Goal: Task Accomplishment & Management: Use online tool/utility

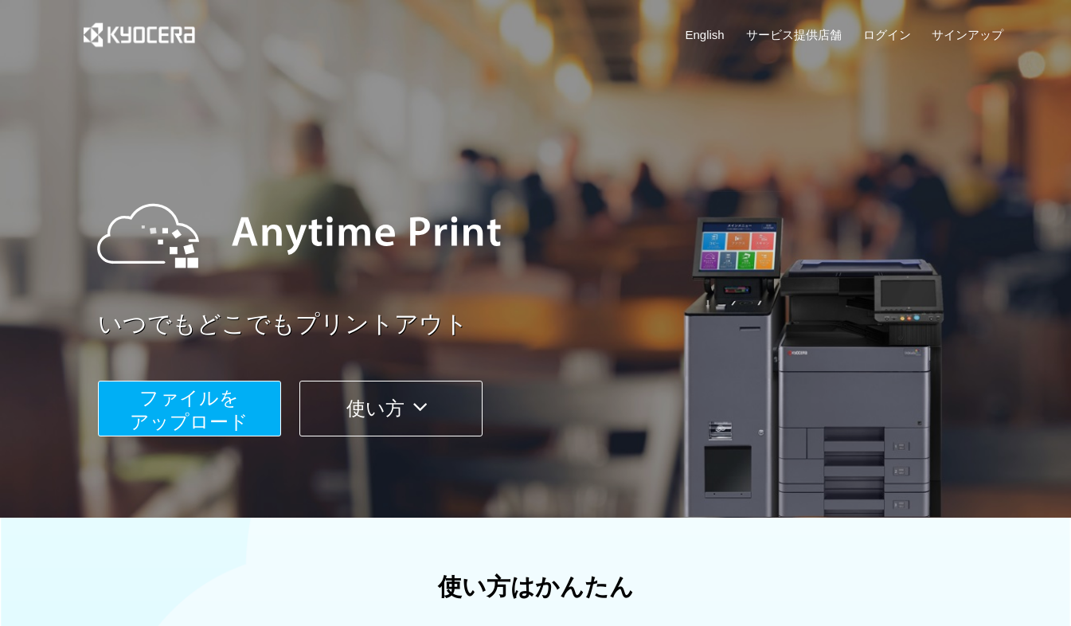
click at [223, 401] on span "ファイルを ​​アップロード" at bounding box center [189, 409] width 119 height 45
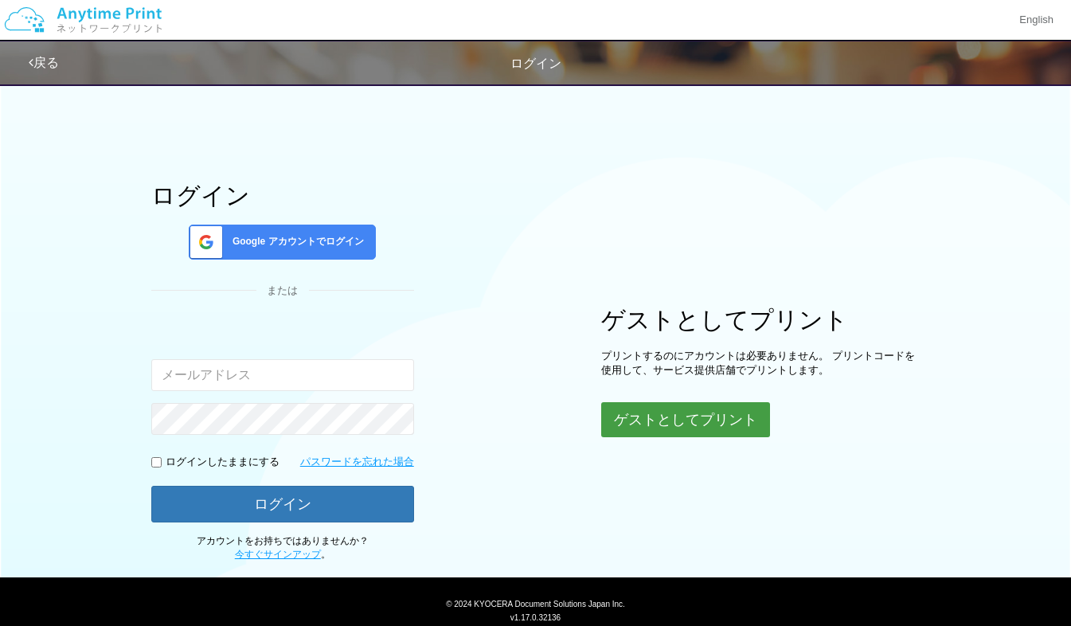
click at [677, 417] on button "ゲストとしてプリント" at bounding box center [685, 419] width 169 height 35
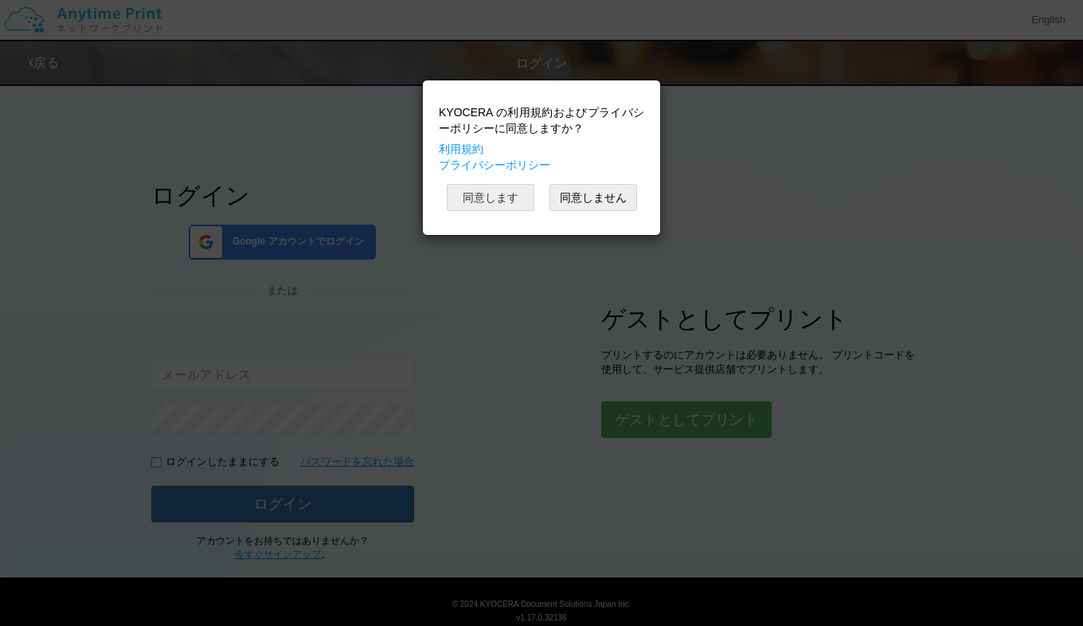
click at [496, 207] on button "同意します" at bounding box center [491, 197] width 88 height 27
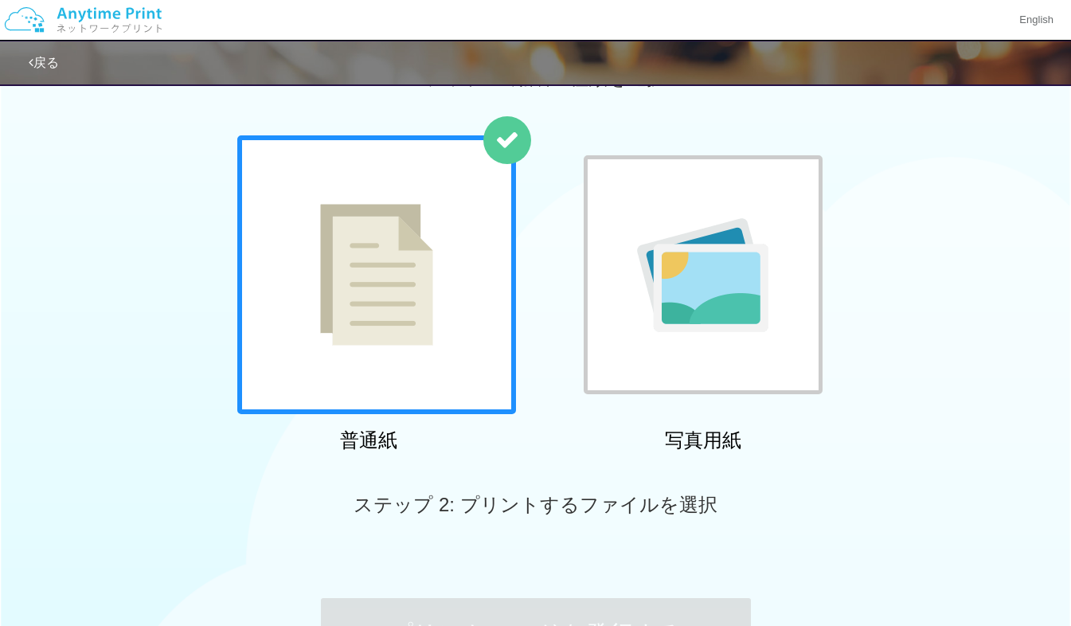
scroll to position [260, 0]
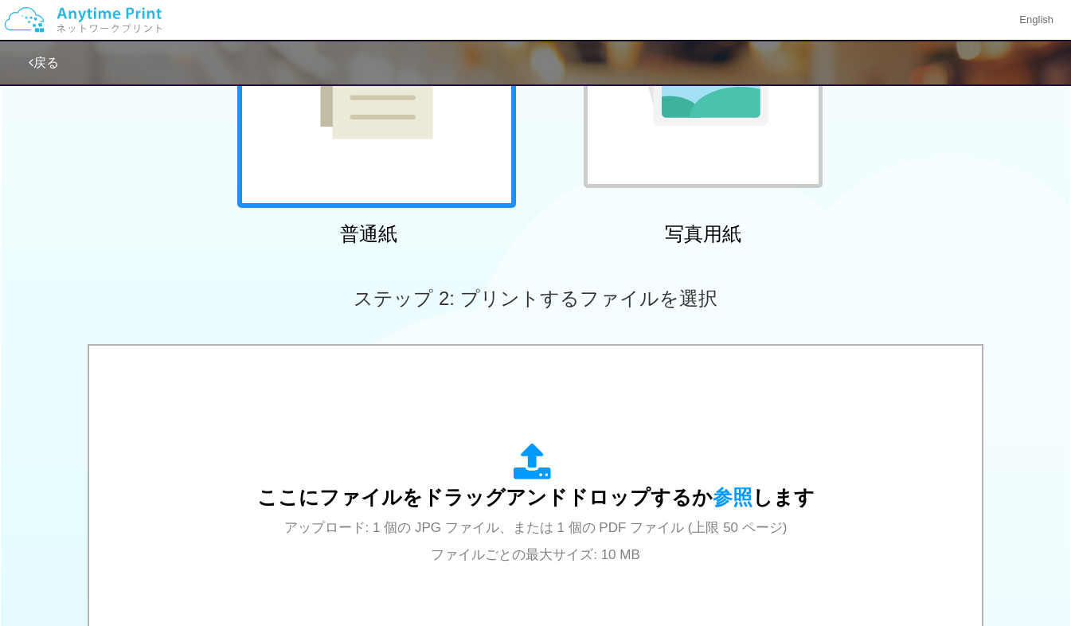
click at [630, 306] on span "ステップ 2: プリントするファイルを選択" at bounding box center [534, 297] width 363 height 21
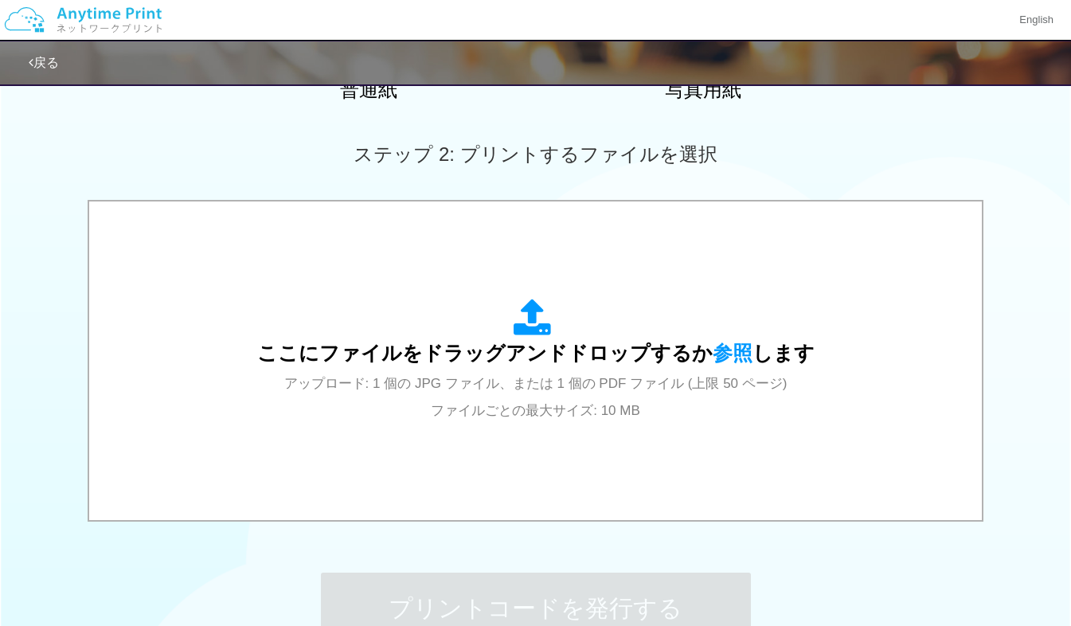
scroll to position [405, 0]
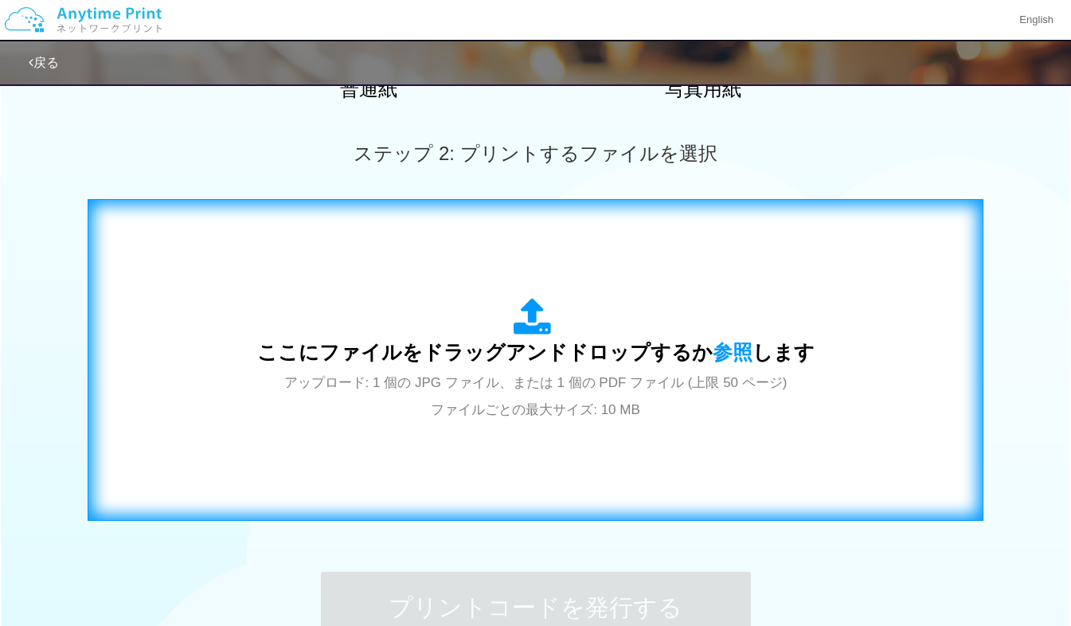
click at [596, 301] on div "ここにファイルをドラッグアンドドロップするか 参照 します アップロード: 1 個の JPG ファイル、または 1 個の PDF ファイル (上限 50 ペー…" at bounding box center [535, 360] width 557 height 124
click at [557, 417] on span "アップロード: 1 個の JPG ファイル、または 1 個の PDF ファイル (上限 50 ページ) ファイルごとの最大サイズ: 10 MB" at bounding box center [535, 396] width 503 height 42
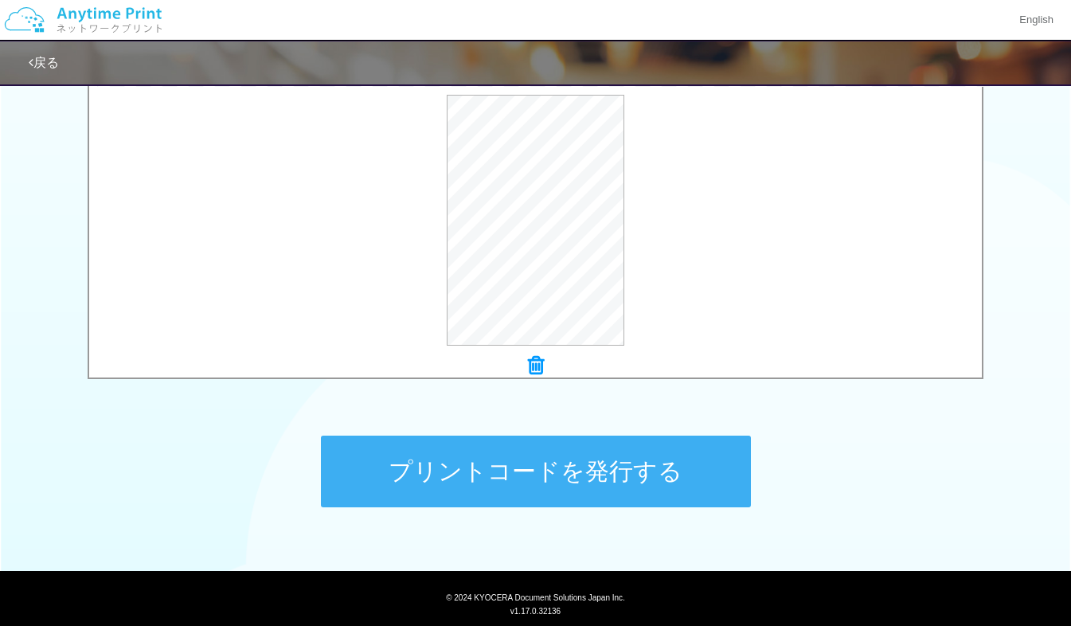
scroll to position [542, 0]
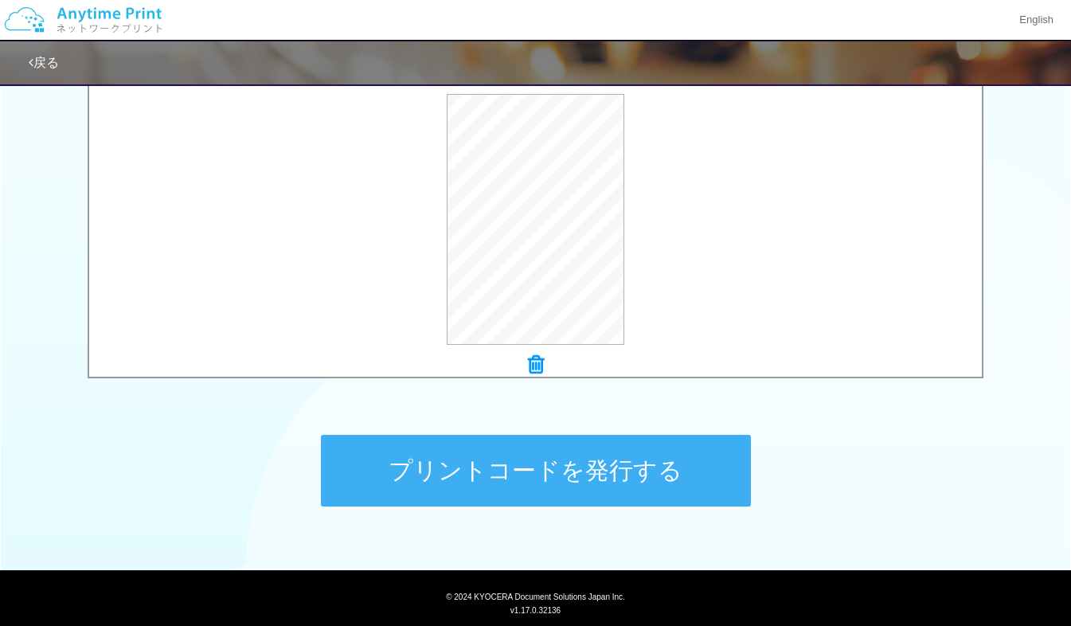
click at [490, 447] on button "プリントコードを発行する" at bounding box center [536, 471] width 430 height 72
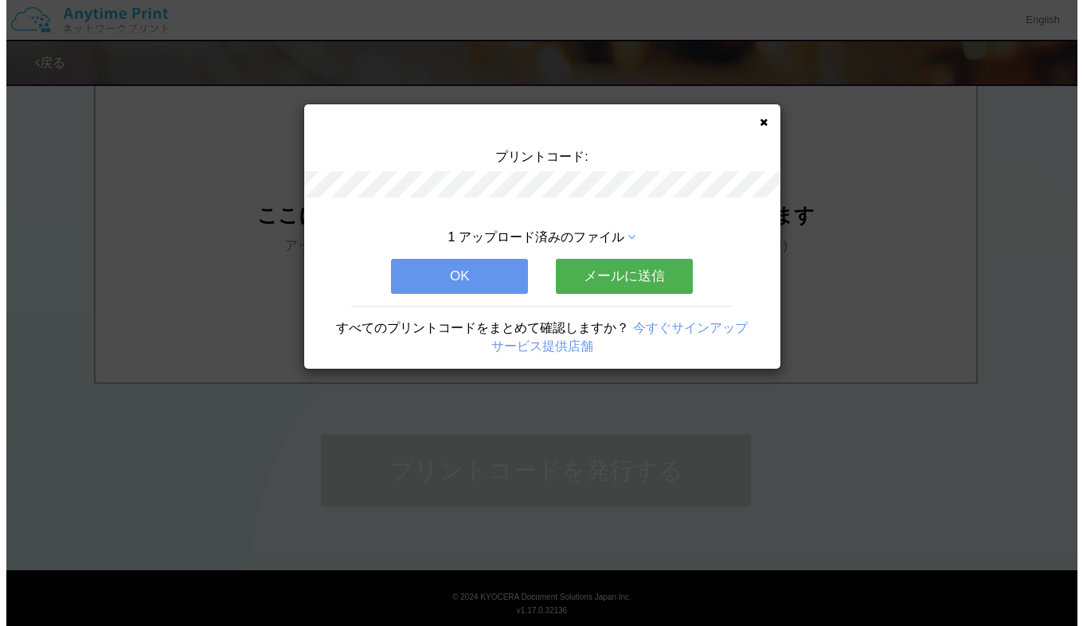
scroll to position [0, 0]
